Goal: Transaction & Acquisition: Book appointment/travel/reservation

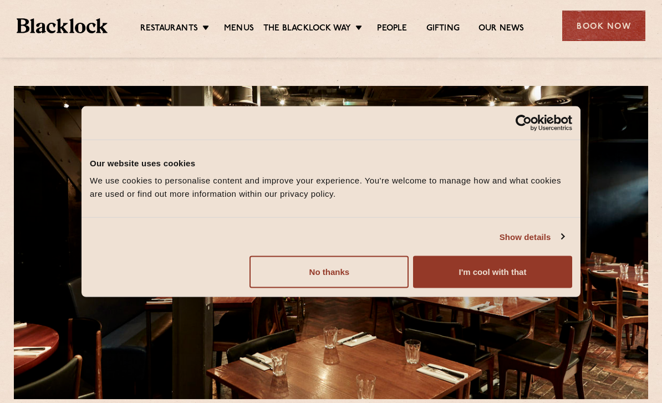
click at [359, 268] on button "No thanks" at bounding box center [328, 272] width 159 height 32
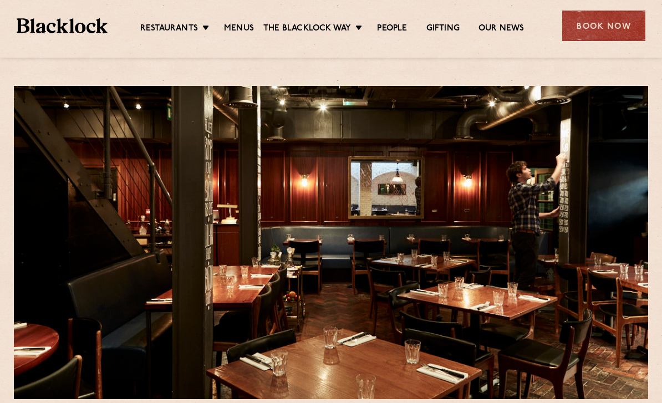
click at [607, 18] on div "Book Now" at bounding box center [603, 26] width 83 height 30
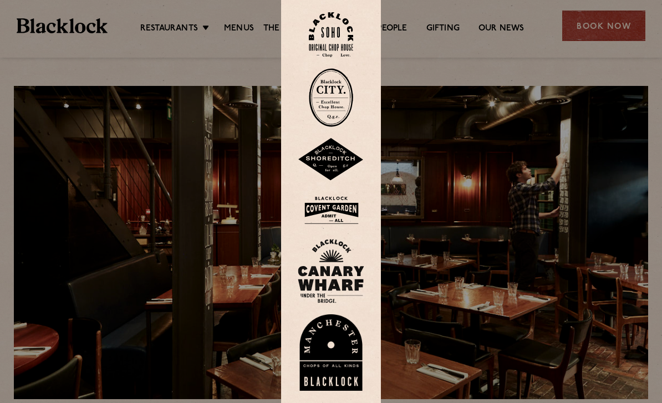
click at [342, 50] on img at bounding box center [331, 34] width 44 height 45
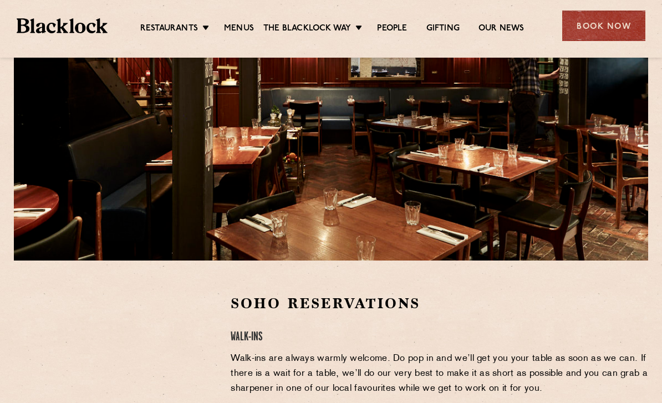
scroll to position [138, 0]
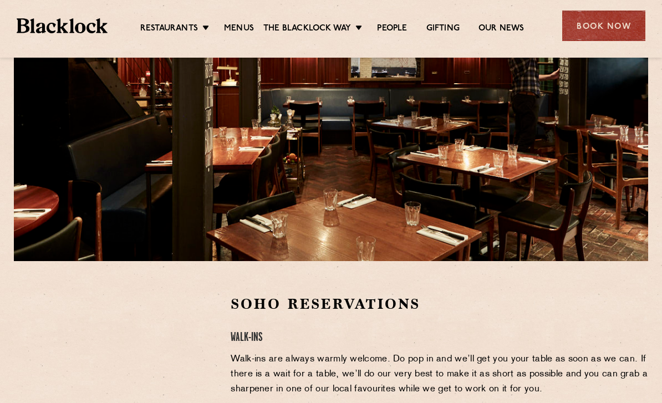
click at [0, 0] on link "Covent Garden" at bounding box center [0, 0] width 0 height 0
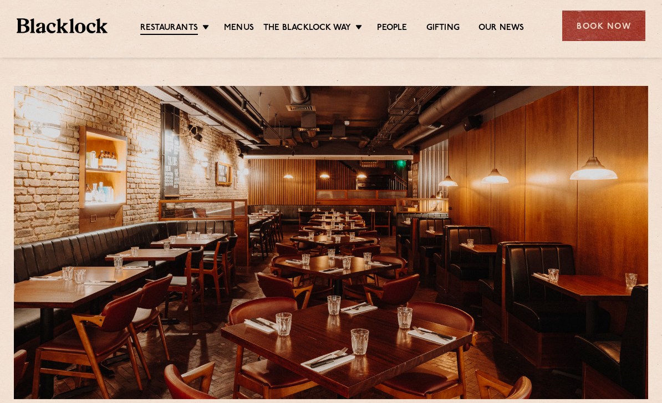
click at [612, 18] on div "Book Now" at bounding box center [603, 26] width 83 height 30
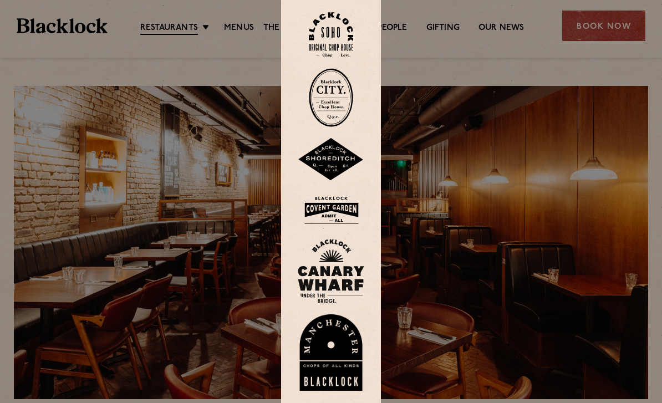
click at [336, 228] on img at bounding box center [331, 210] width 66 height 36
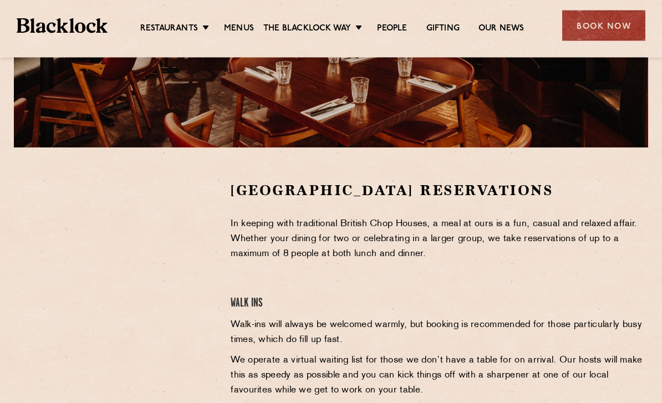
scroll to position [252, 0]
